Goal: Use online tool/utility: Utilize a website feature to perform a specific function

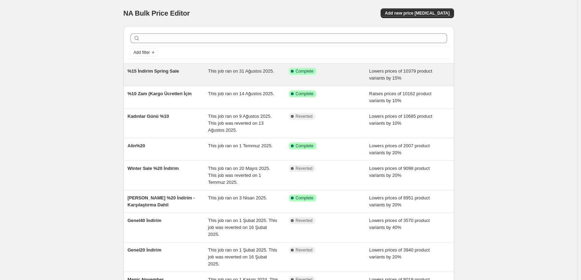
click at [349, 72] on div "Success Complete Complete" at bounding box center [324, 71] width 70 height 7
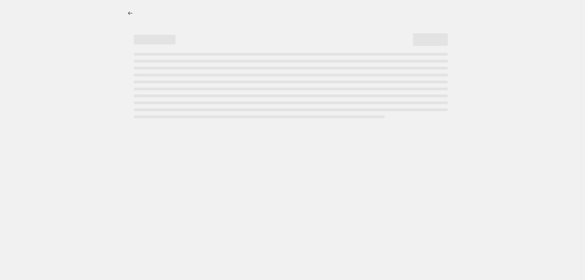
select select "percentage"
select select "no_change"
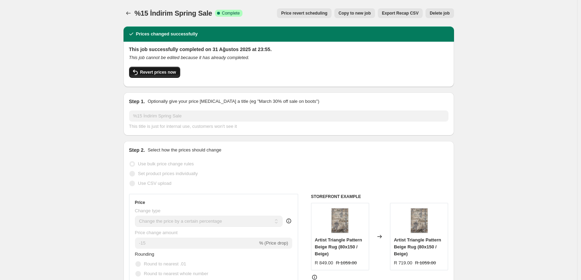
click at [170, 72] on span "Revert prices now" at bounding box center [158, 73] width 36 height 6
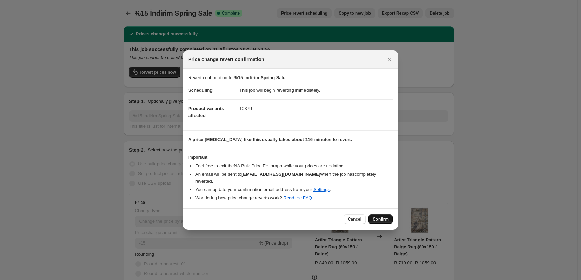
click at [388, 217] on span "Confirm" at bounding box center [381, 220] width 16 height 6
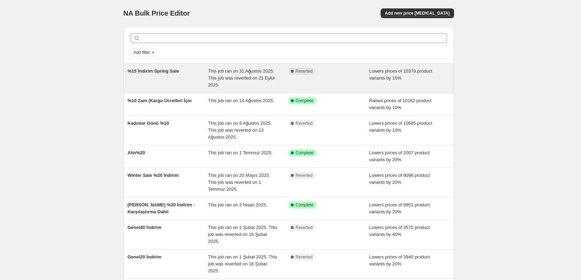
click at [185, 82] on div "%15 İndirim Spring Sale" at bounding box center [168, 78] width 81 height 21
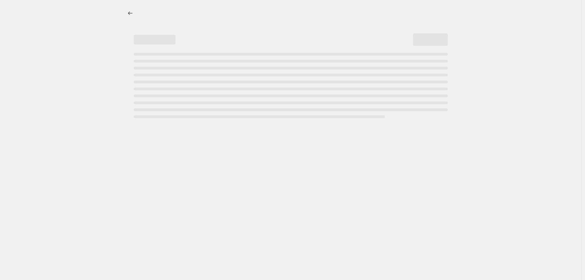
select select "percentage"
select select "no_change"
